Goal: Transaction & Acquisition: Book appointment/travel/reservation

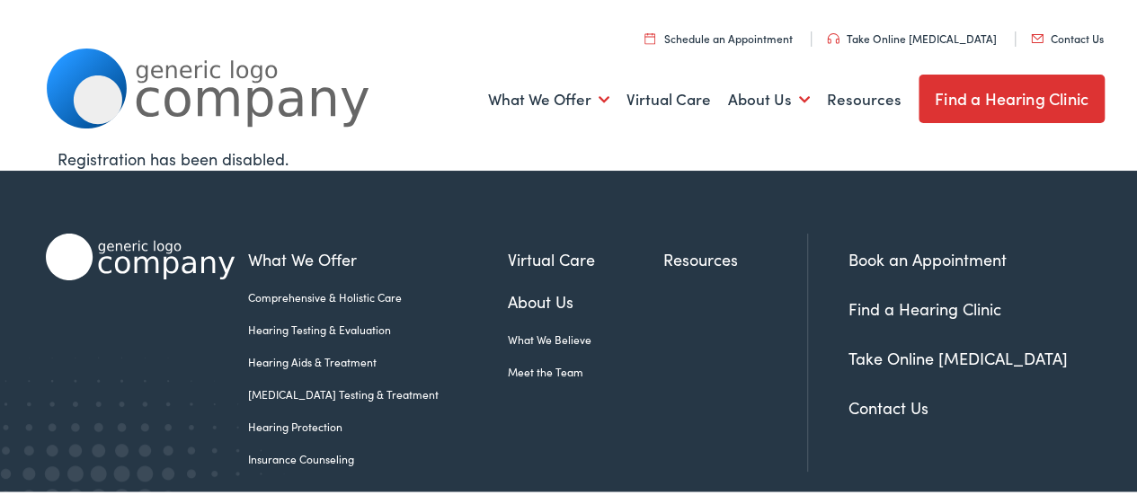
click at [733, 37] on link "Schedule an Appointment" at bounding box center [719, 35] width 148 height 15
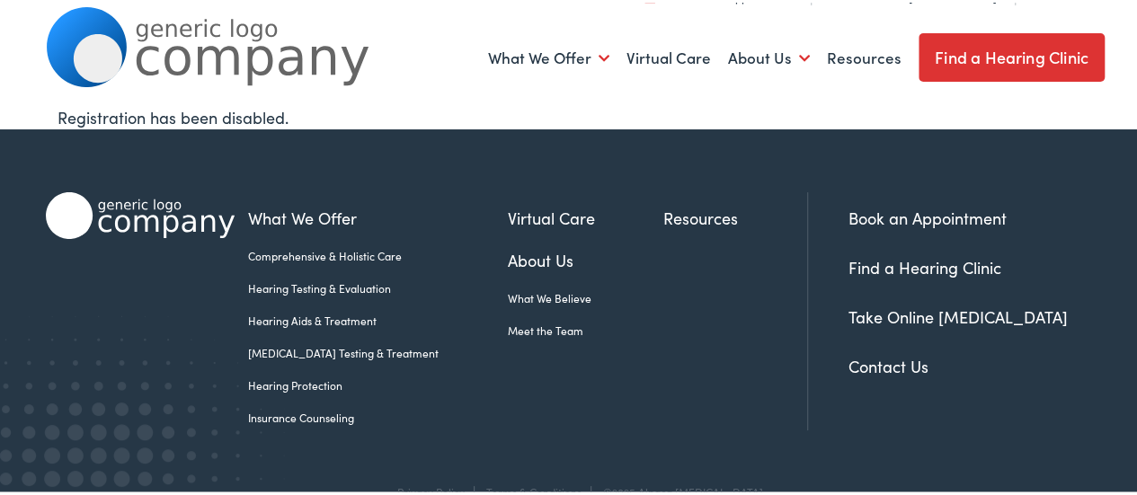
scroll to position [77, 0]
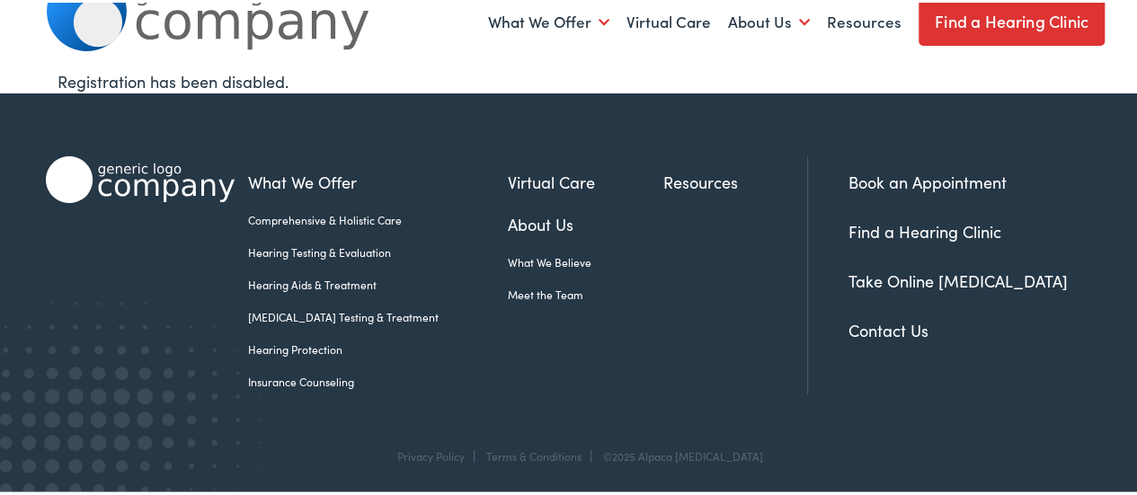
click at [899, 177] on link "Book an Appointment" at bounding box center [928, 179] width 158 height 22
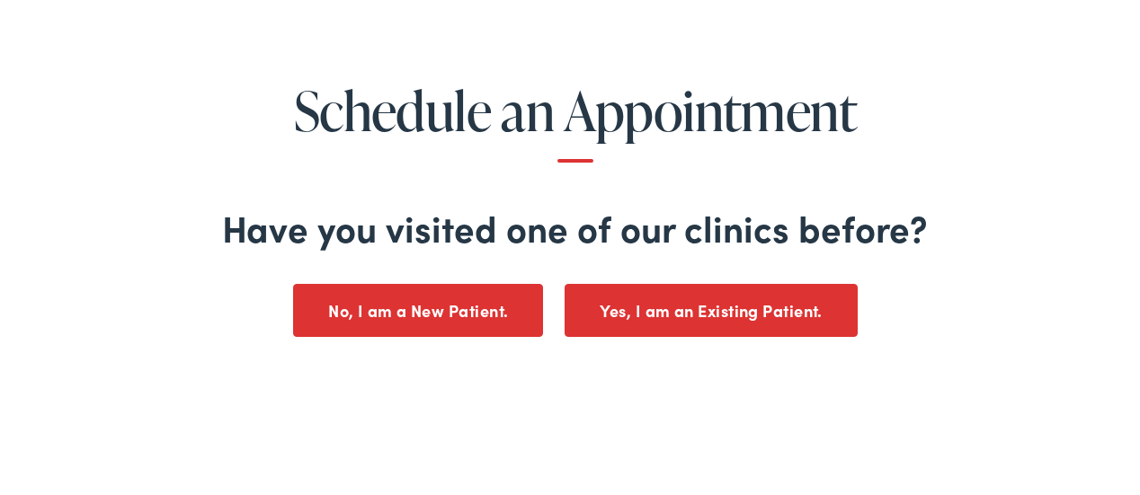
scroll to position [270, 0]
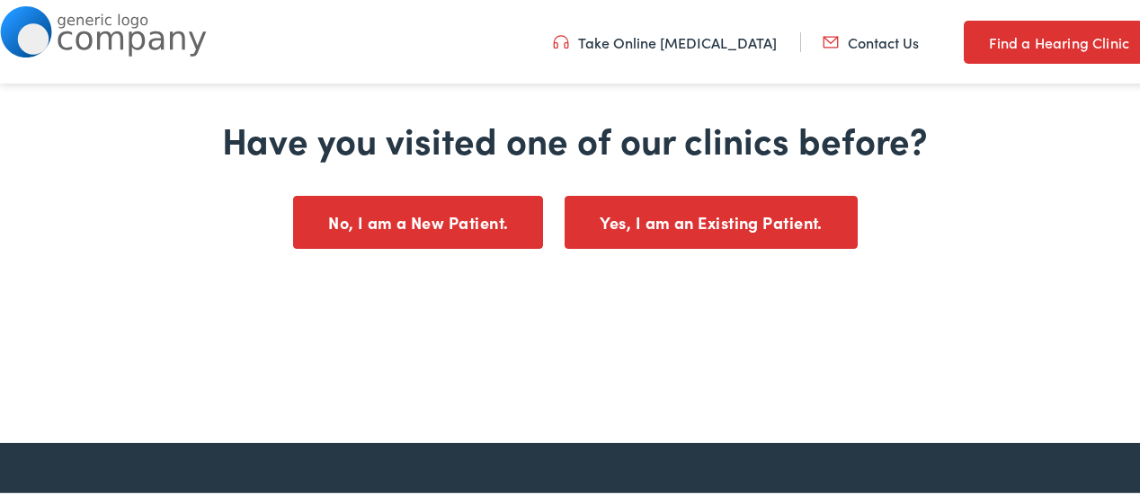
click at [466, 241] on button "No, I am a New Patient." at bounding box center [418, 219] width 250 height 53
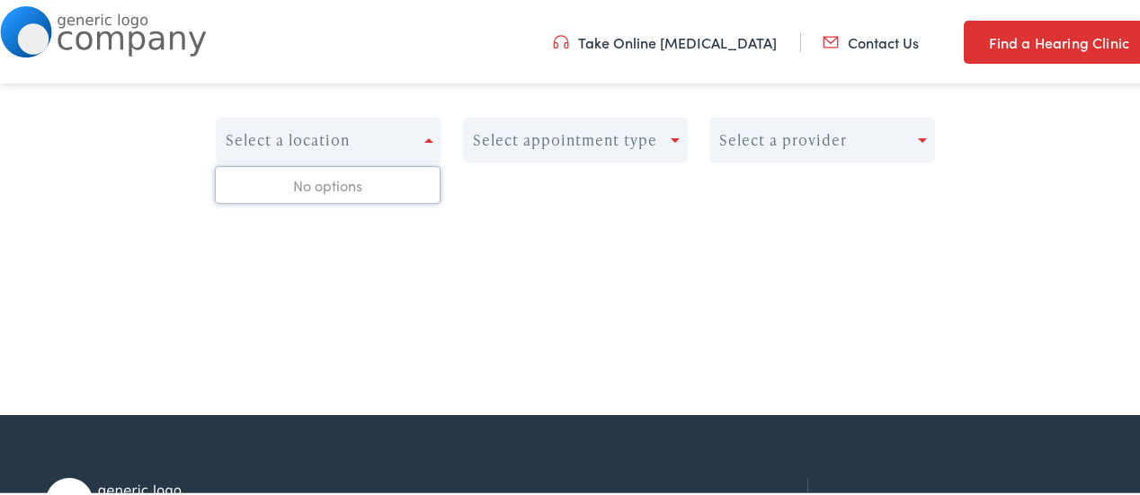
click at [388, 132] on div "Select a location" at bounding box center [321, 137] width 208 height 25
click at [387, 141] on div "Select a location" at bounding box center [321, 137] width 208 height 25
click at [313, 156] on div "Select a location" at bounding box center [329, 137] width 226 height 45
click at [540, 129] on div "Select appointment type" at bounding box center [565, 137] width 184 height 17
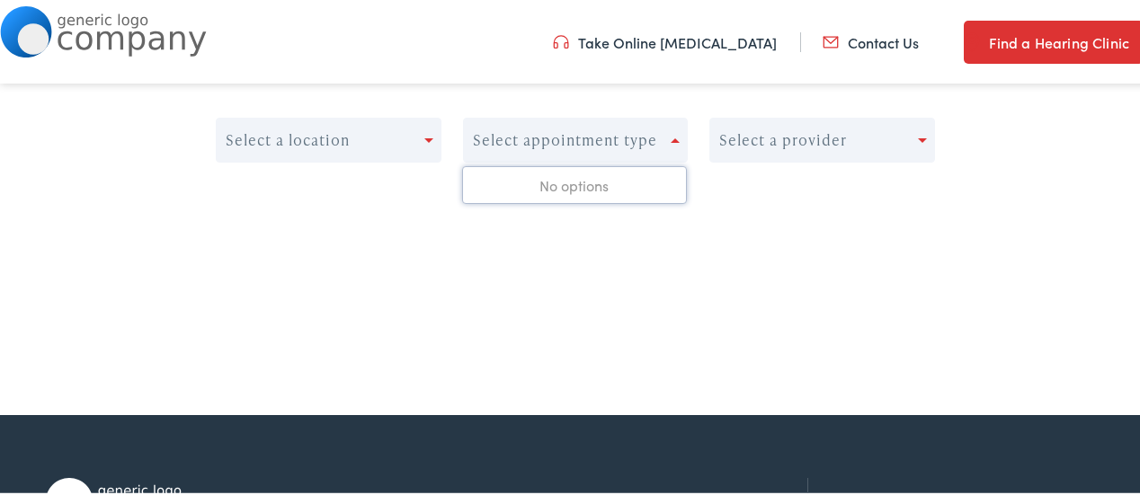
click at [756, 150] on div "Select a provider" at bounding box center [814, 137] width 208 height 25
